Goal: Information Seeking & Learning: Learn about a topic

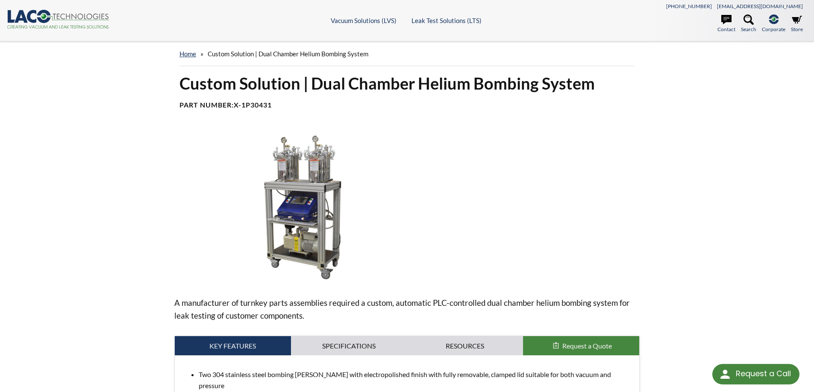
select select "ווידג'ט לתרגום שפות"
click at [190, 55] on link "home" at bounding box center [187, 54] width 17 height 8
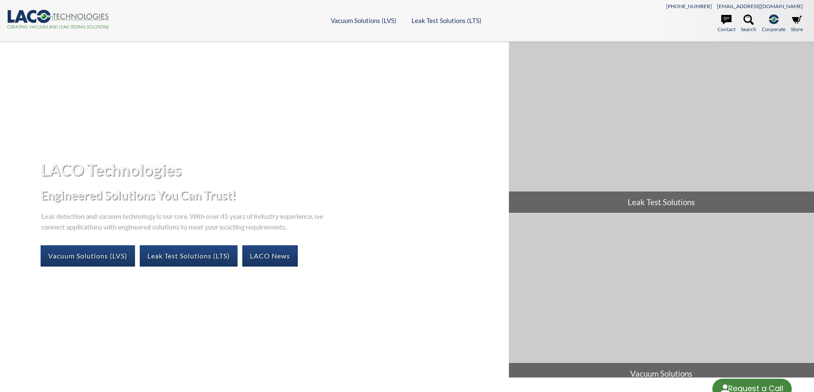
select select "ווידג'ט לתרגום שפות"
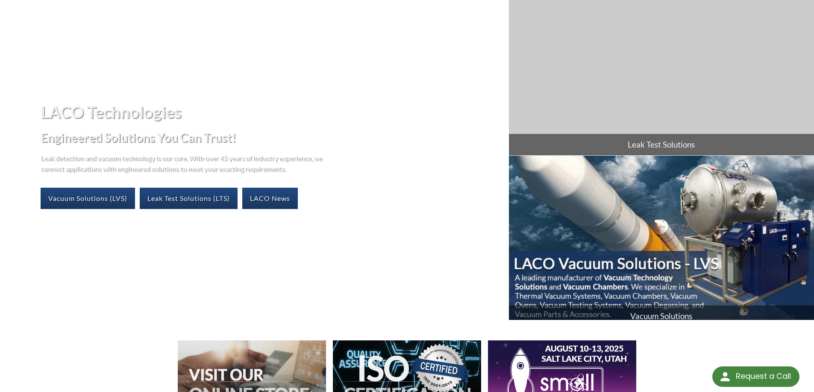
scroll to position [43, 0]
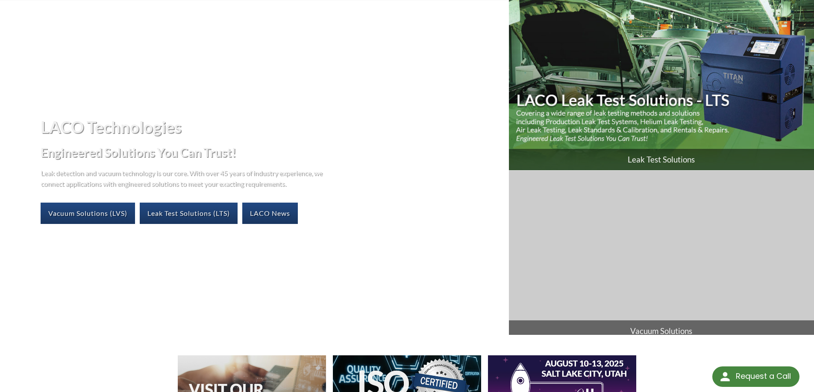
click at [625, 85] on img at bounding box center [661, 84] width 305 height 171
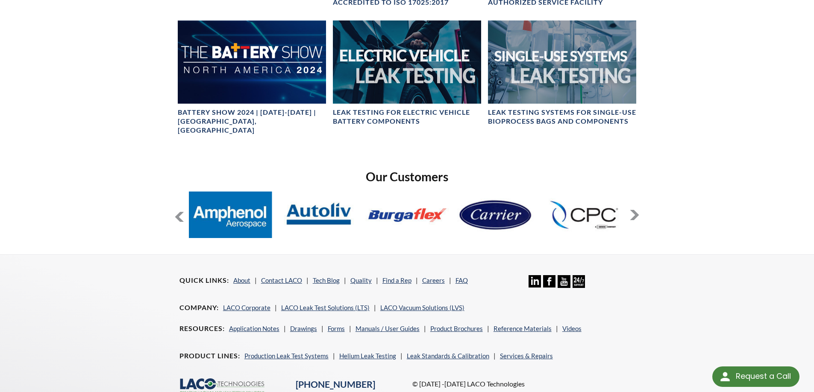
scroll to position [627, 0]
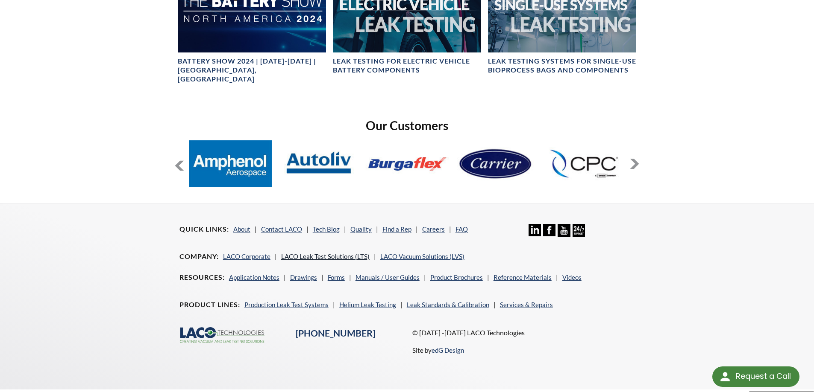
click at [317, 253] on link "LACO Leak Test Solutions (LTS)" at bounding box center [325, 257] width 88 height 8
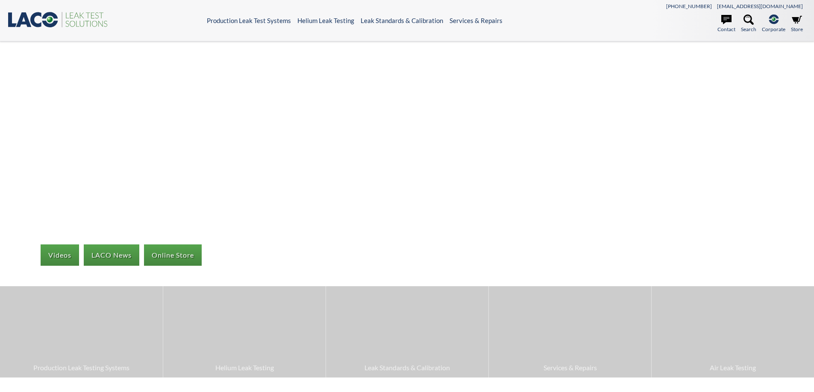
select select "ווידג'ט לתרגום שפות"
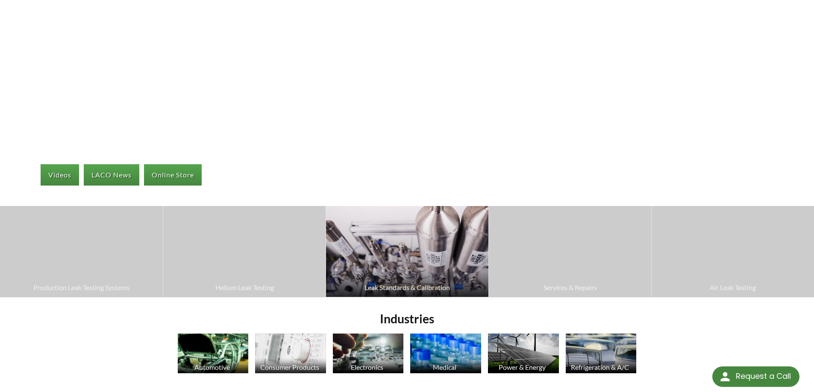
scroll to position [85, 0]
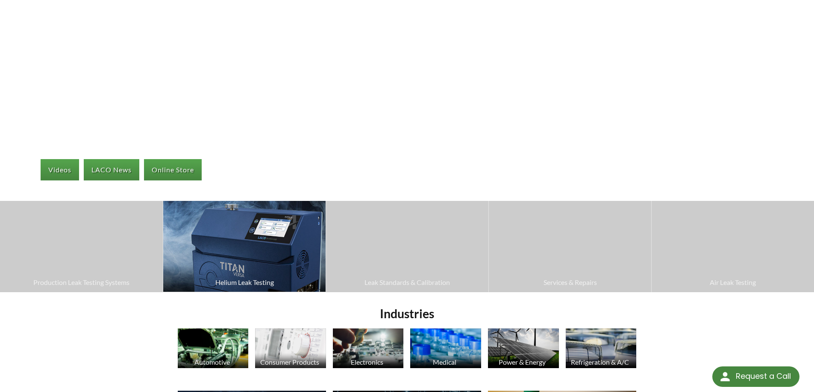
click at [233, 252] on img at bounding box center [244, 246] width 162 height 91
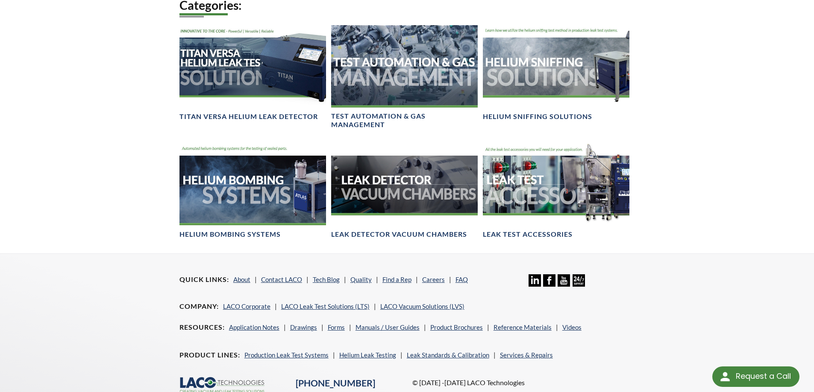
scroll to position [598, 0]
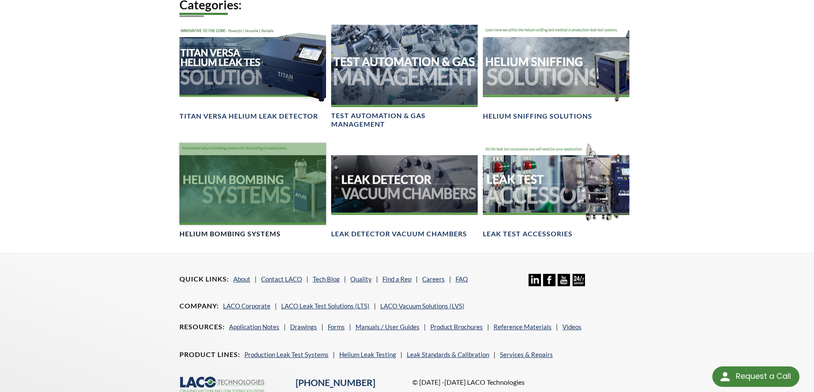
click at [254, 195] on div at bounding box center [252, 184] width 146 height 82
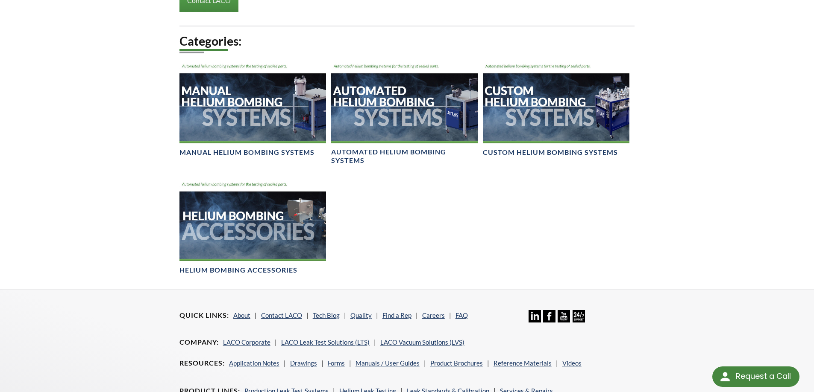
scroll to position [512, 0]
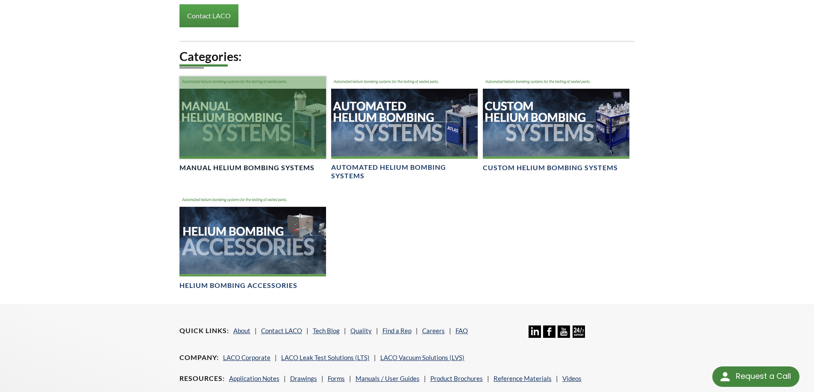
click at [235, 143] on div at bounding box center [252, 117] width 146 height 82
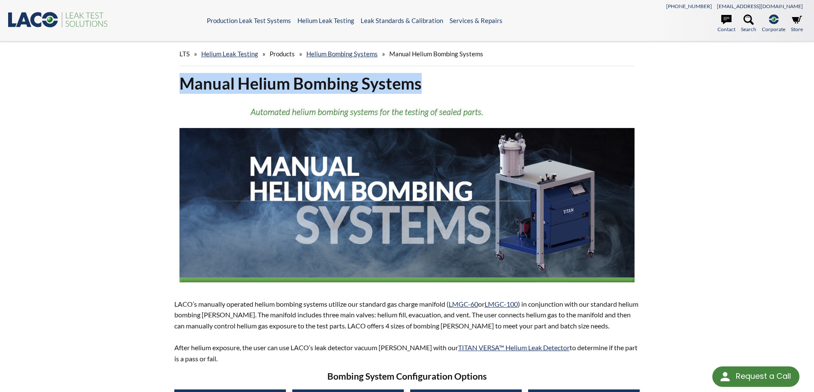
drag, startPoint x: 186, startPoint y: 81, endPoint x: 422, endPoint y: 74, distance: 236.3
click at [422, 74] on h1 "Manual Helium Bombing Systems" at bounding box center [406, 83] width 455 height 21
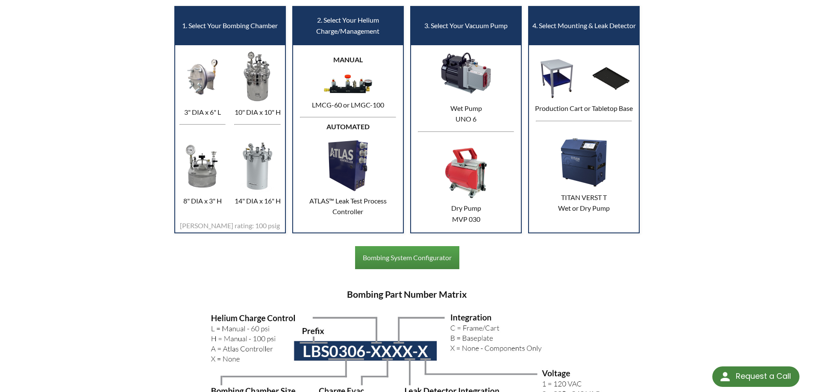
scroll to position [384, 0]
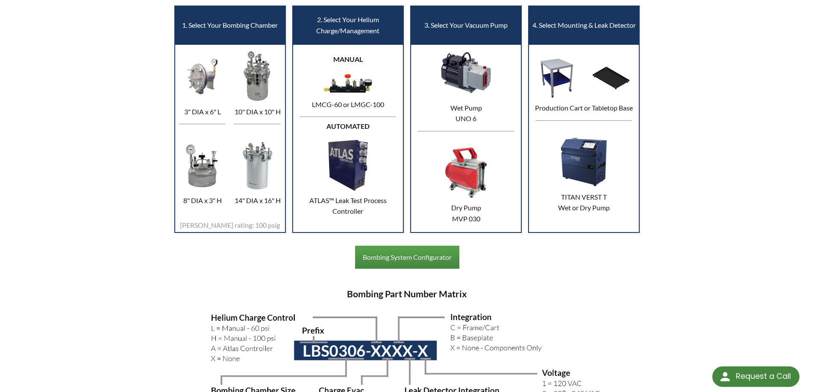
click at [225, 30] on td "1. Select Your Bombing Chamber" at bounding box center [230, 25] width 111 height 38
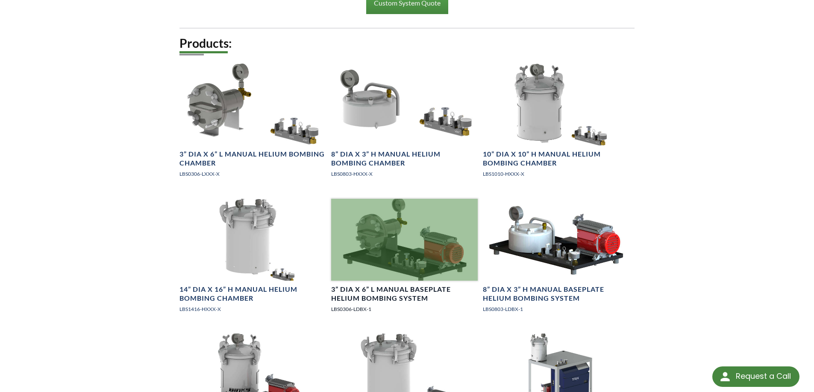
scroll to position [982, 0]
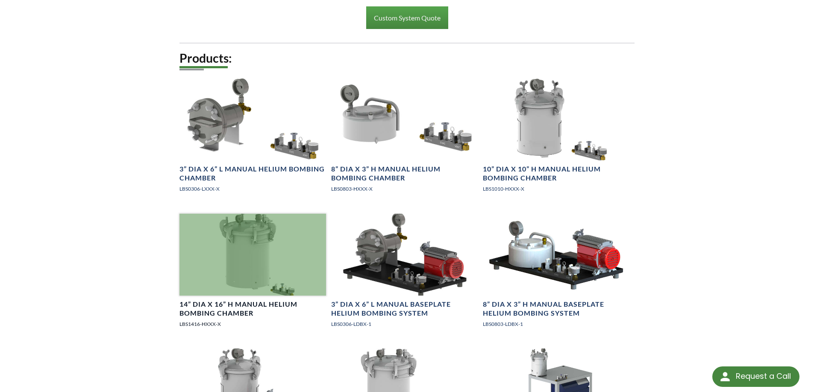
click at [242, 249] on div at bounding box center [252, 255] width 146 height 82
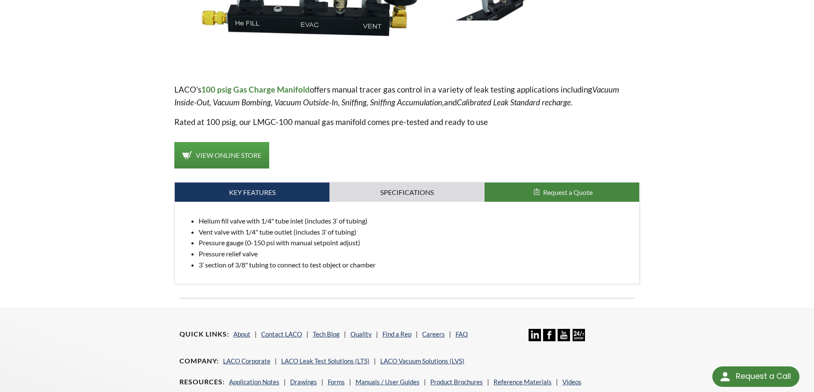
scroll to position [256, 0]
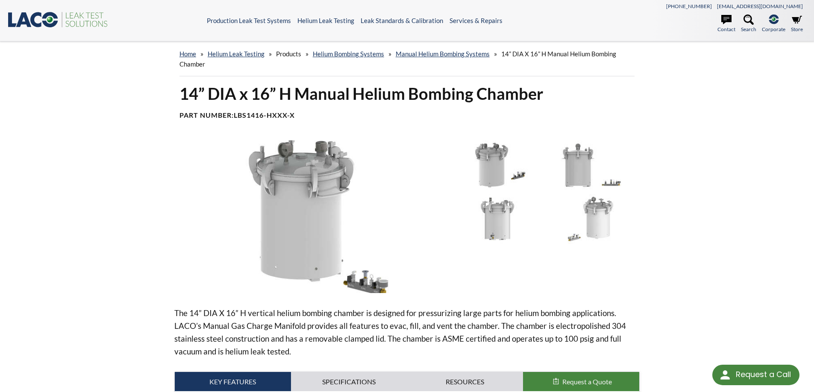
select select "ווידג'ט לתרגום שפות"
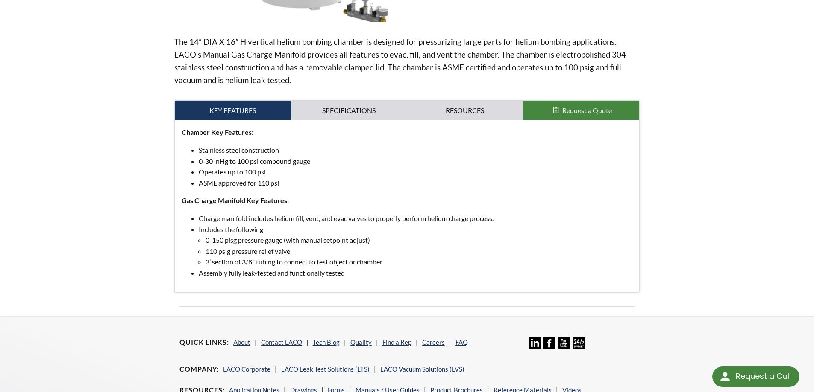
scroll to position [256, 0]
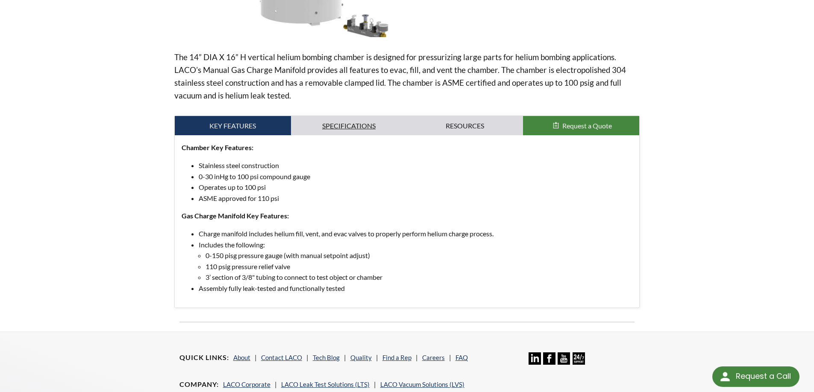
click at [356, 122] on link "Specifications" at bounding box center [349, 126] width 116 height 20
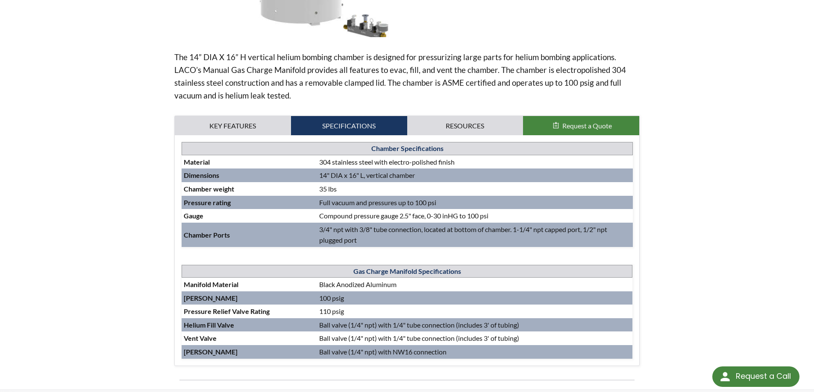
scroll to position [299, 0]
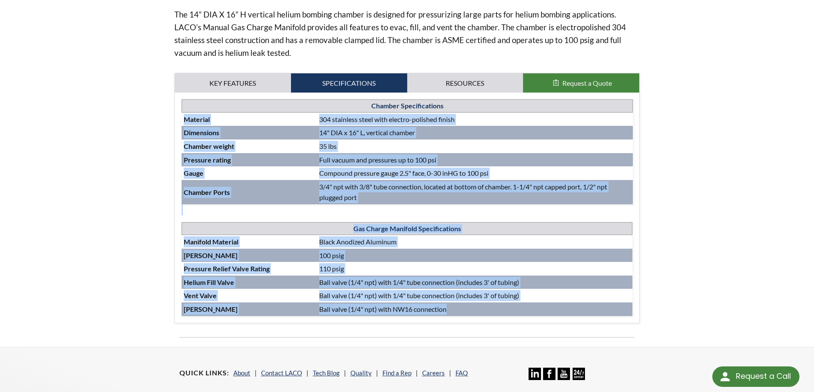
drag, startPoint x: 184, startPoint y: 120, endPoint x: 462, endPoint y: 313, distance: 338.4
click at [462, 313] on div "Chamber Specifications Material 304 stainless steel with electro-polished finis…" at bounding box center [407, 208] width 451 height 217
copy div "Material 304 stainless steel with electro-polished finish Dimensions 14" DIA x …"
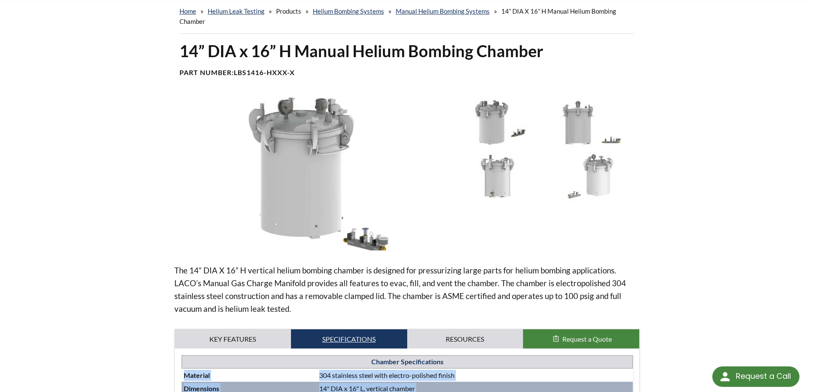
scroll to position [0, 0]
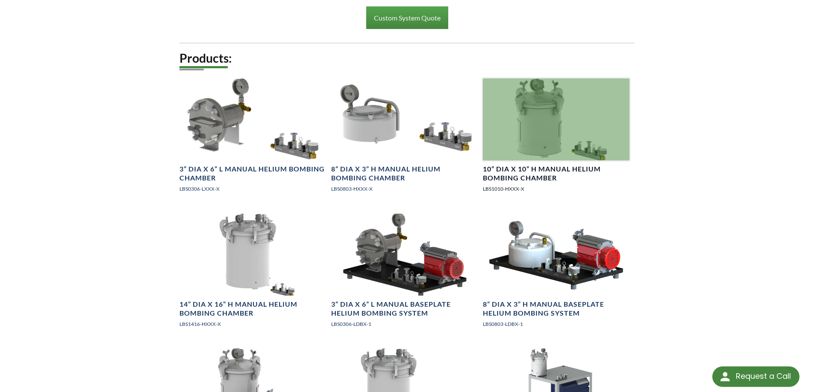
select select "ווידג'ט לתרגום שפות"
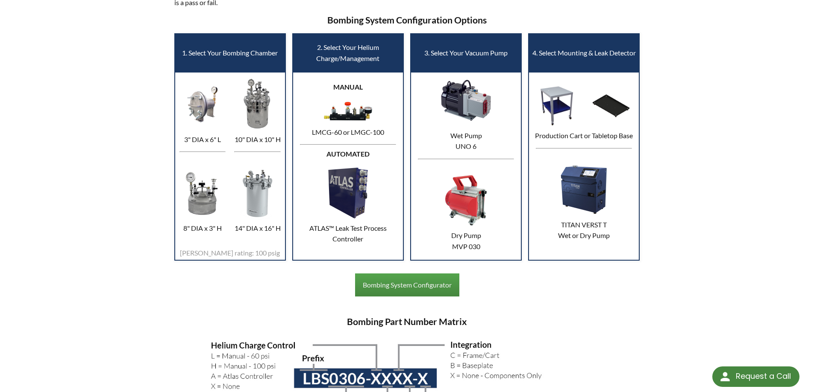
scroll to position [342, 0]
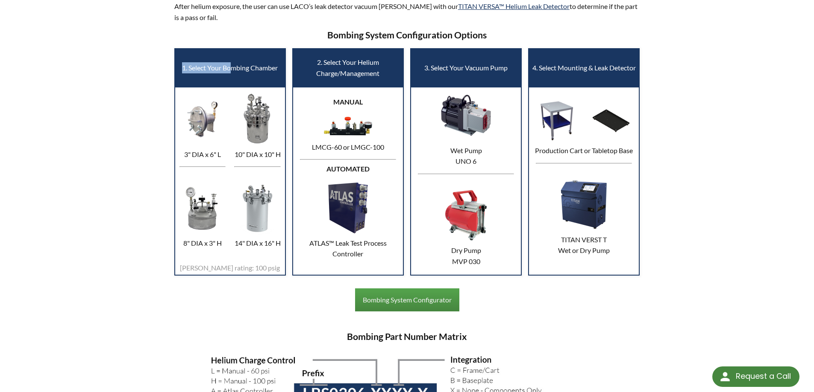
drag, startPoint x: 181, startPoint y: 67, endPoint x: 232, endPoint y: 66, distance: 51.3
click at [232, 66] on td "1. Select Your Bombing Chamber" at bounding box center [230, 68] width 111 height 38
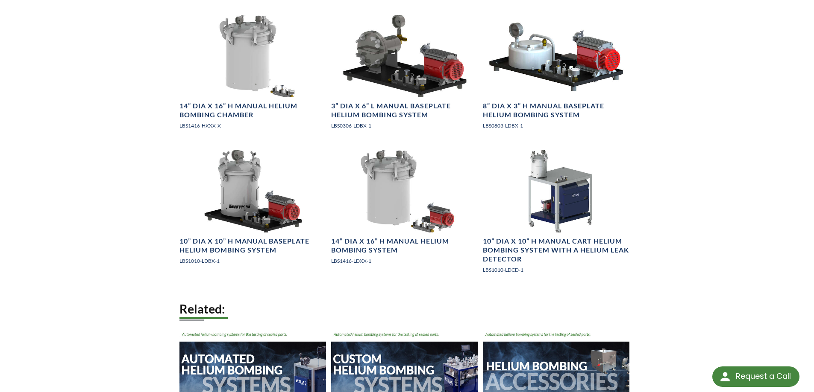
scroll to position [1196, 0]
